Goal: Task Accomplishment & Management: Use online tool/utility

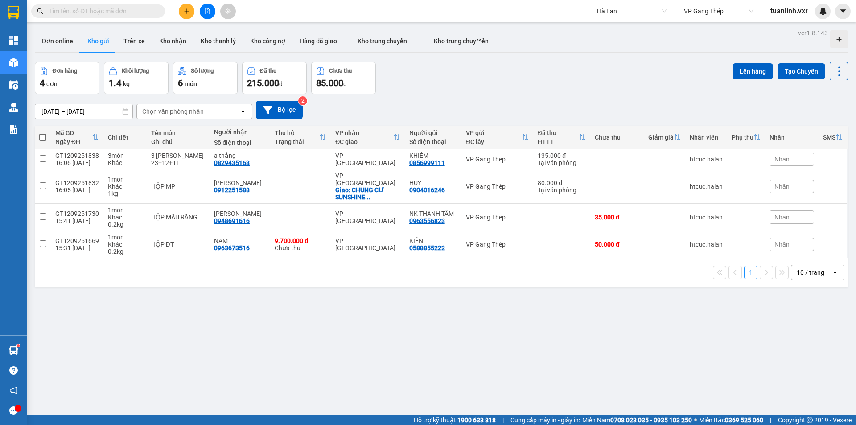
click at [612, 13] on span "Hà Lan" at bounding box center [632, 10] width 70 height 13
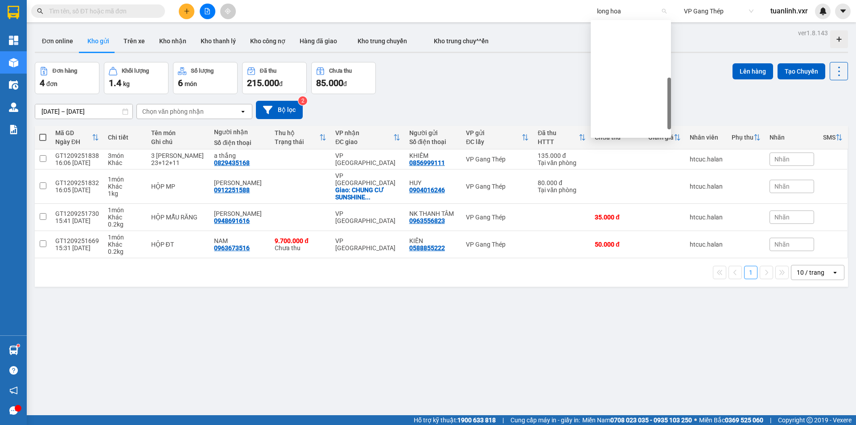
type input "long hoan"
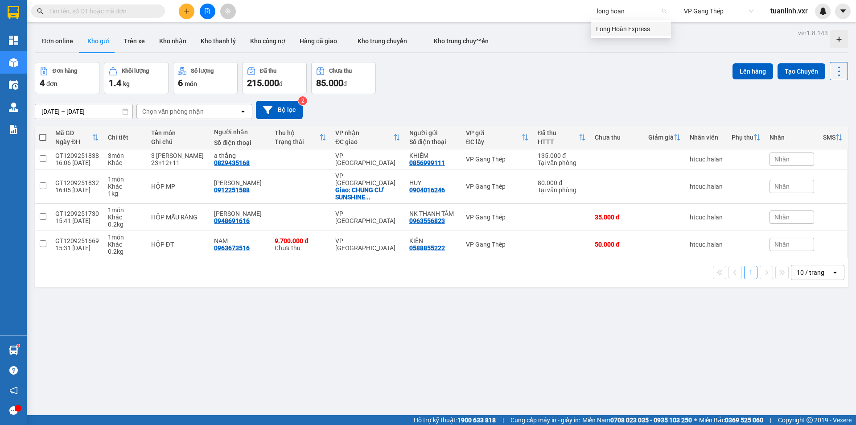
click at [659, 30] on div "Long Hoàn Express" at bounding box center [631, 29] width 70 height 10
click at [717, 12] on input "search" at bounding box center [715, 10] width 63 height 13
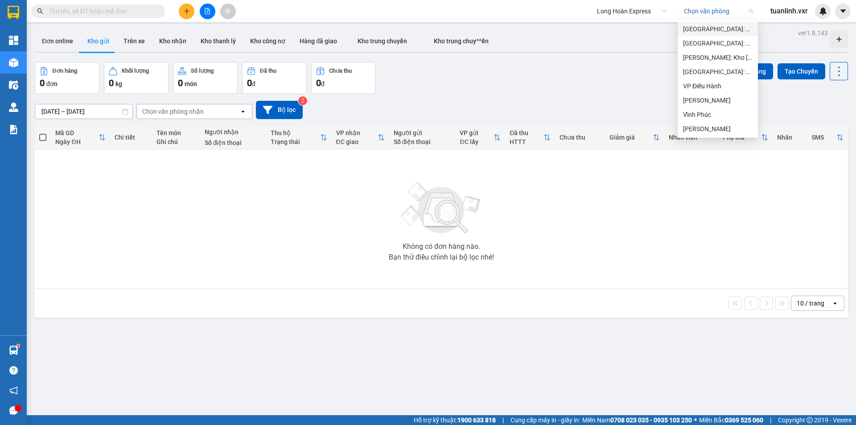
click at [709, 28] on div "[GEOGRAPHIC_DATA]: VP [GEOGRAPHIC_DATA]" at bounding box center [718, 29] width 70 height 10
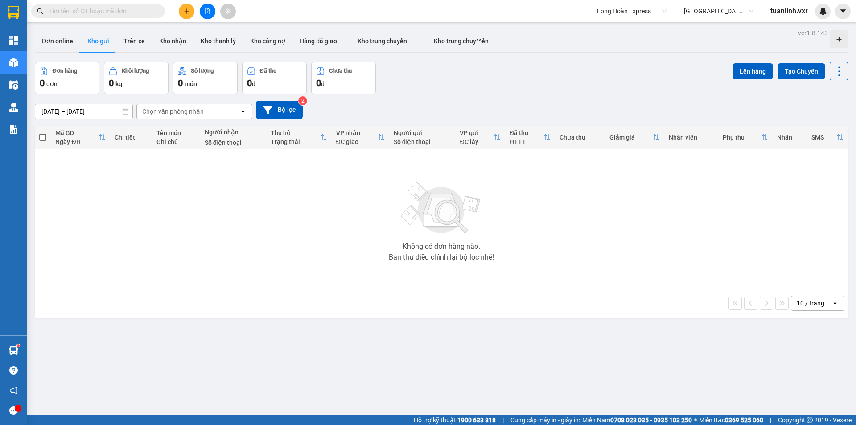
click at [515, 67] on div "Đơn hàng 0 đơn Khối lượng 0 kg Số lượng 0 món Đã thu 0 đ Chưa thu 0 đ Lên hàng …" at bounding box center [441, 78] width 813 height 32
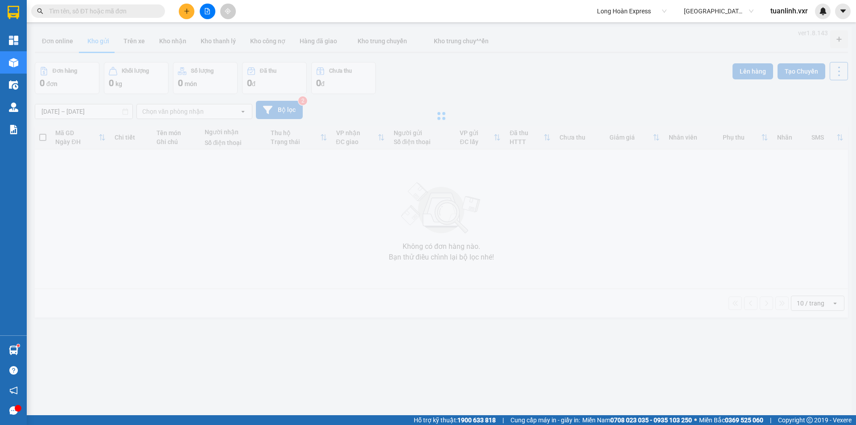
type input "[DATE] – [DATE]"
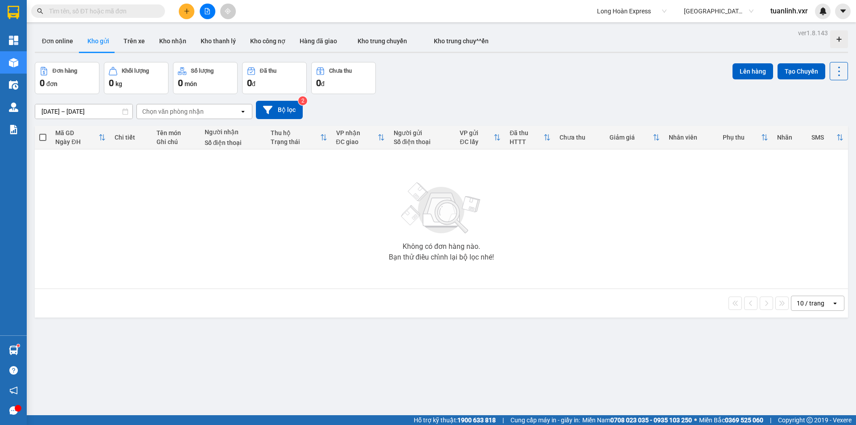
click at [595, 86] on div "Đơn hàng 0 đơn Khối lượng 0 kg Số lượng 0 món Đã thu 0 đ Chưa thu 0 đ Lên hàng …" at bounding box center [441, 78] width 813 height 32
click at [115, 8] on input "text" at bounding box center [101, 11] width 105 height 10
paste input "HNHD0809250034"
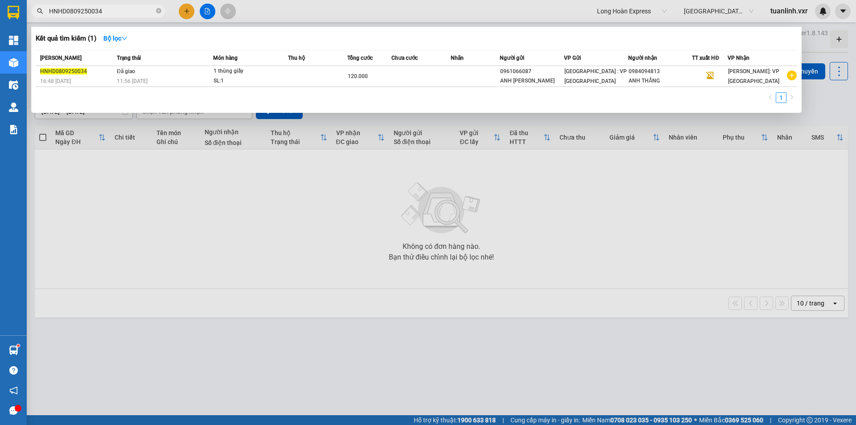
type input "HNHD0809250034"
click at [313, 64] on th "Thu hộ" at bounding box center [317, 58] width 59 height 16
click at [321, 72] on td at bounding box center [317, 76] width 59 height 21
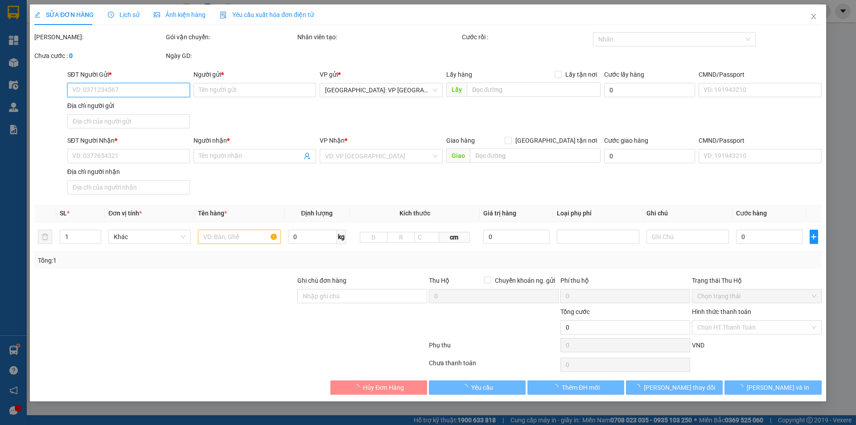
type input "0961066087"
type input "ANH [PERSON_NAME]"
type input "0984094813"
type input "ANH THẮNG"
type input "120.000"
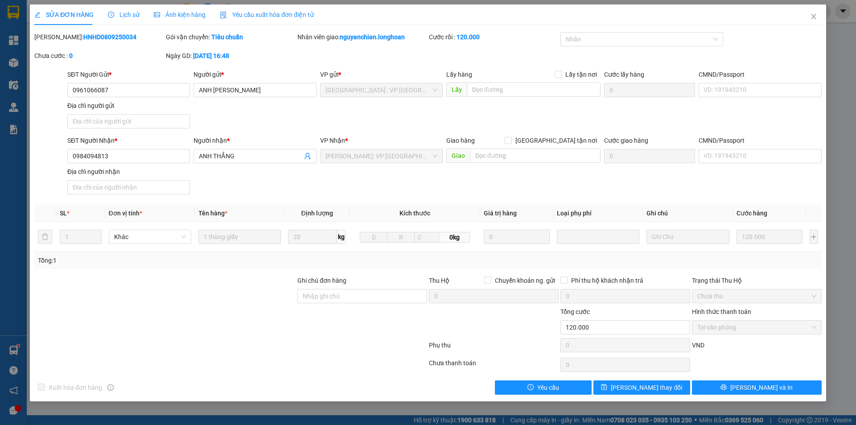
click at [129, 16] on span "Lịch sử" at bounding box center [124, 14] width 32 height 7
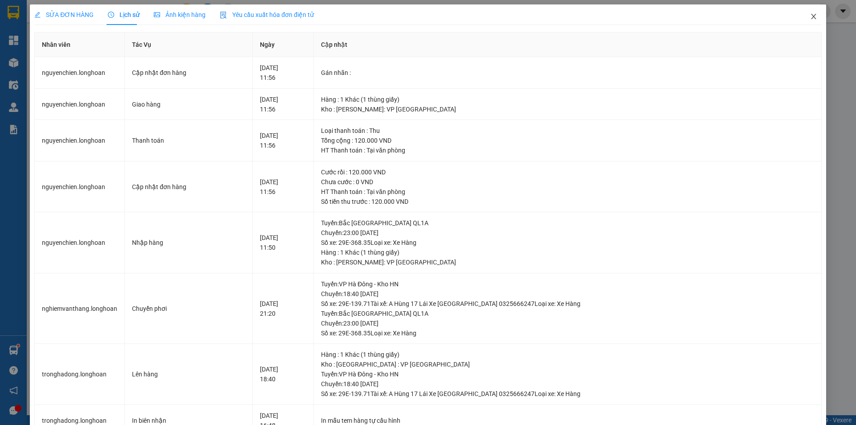
click at [813, 8] on span "Close" at bounding box center [813, 16] width 25 height 25
